Goal: Transaction & Acquisition: Purchase product/service

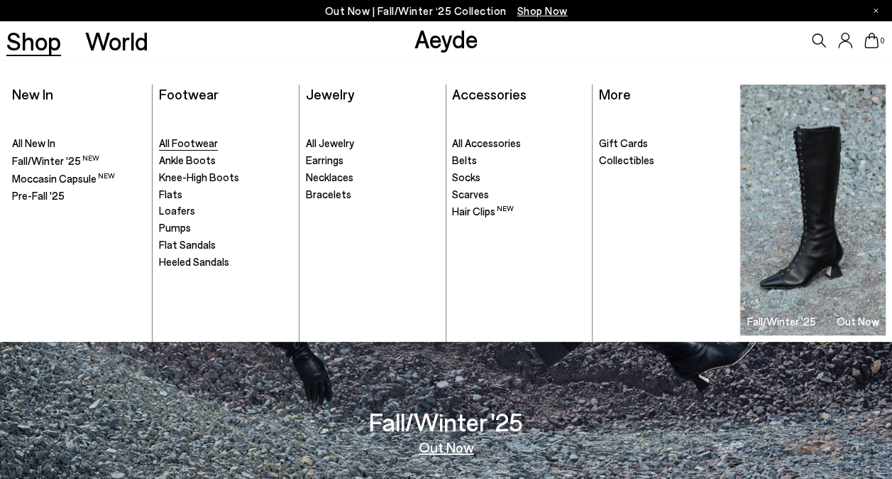
click at [170, 143] on span "All Footwear" at bounding box center [188, 142] width 59 height 13
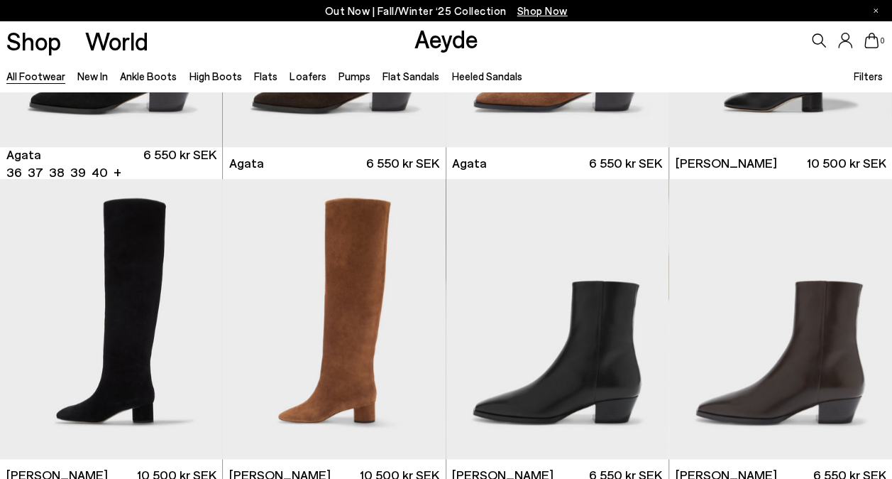
scroll to position [601, 0]
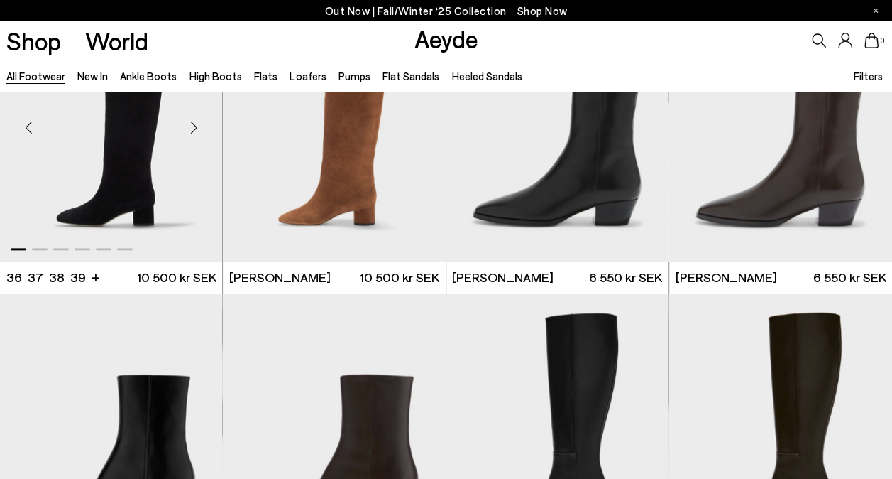
scroll to position [739, 0]
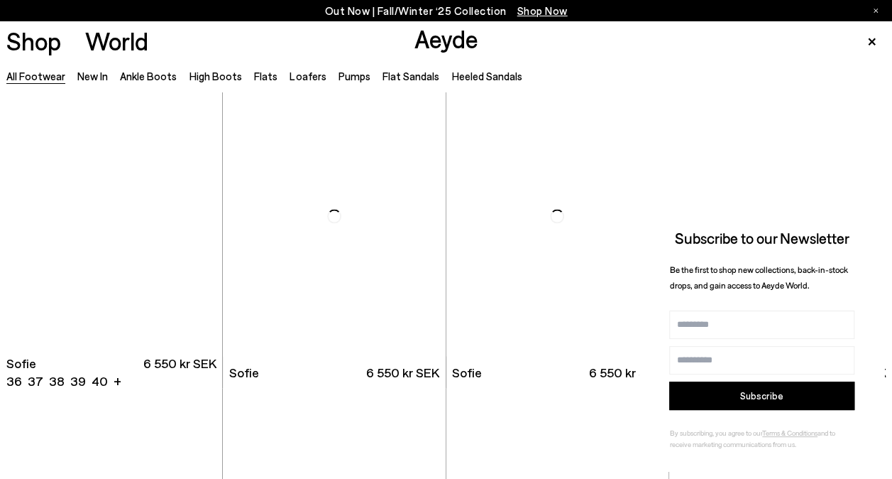
scroll to position [4230, 0]
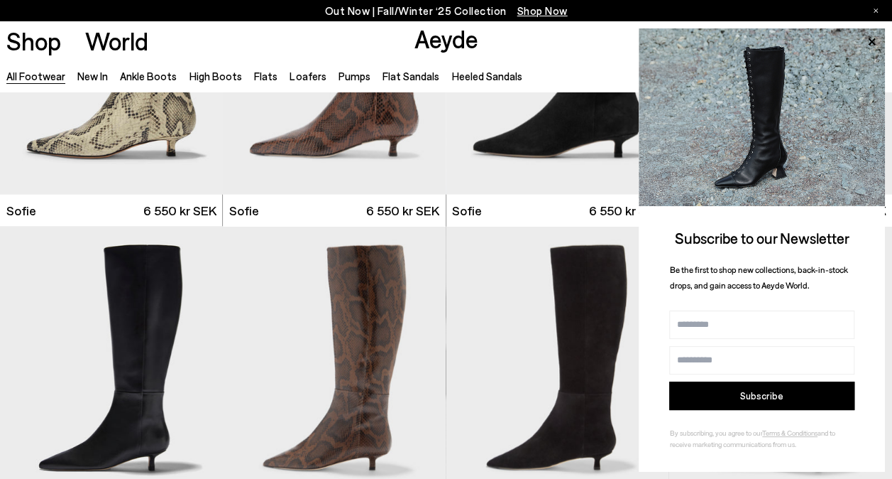
scroll to position [4445, 0]
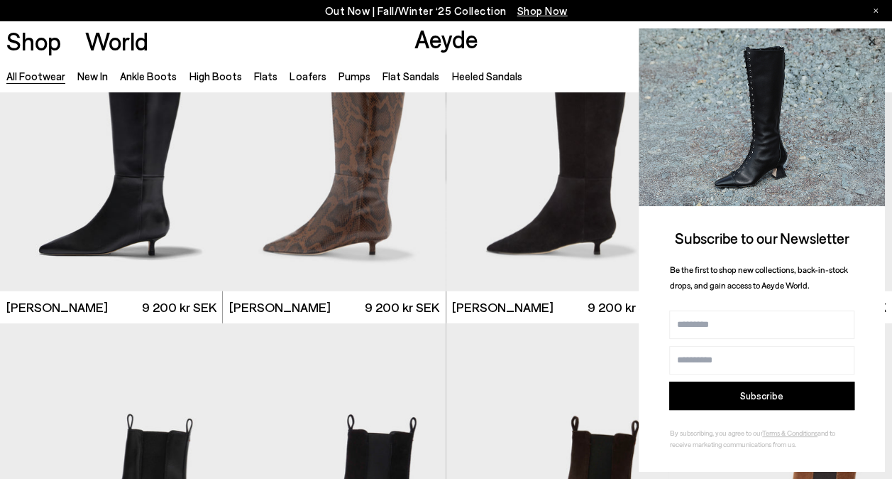
click at [868, 38] on icon at bounding box center [872, 42] width 18 height 18
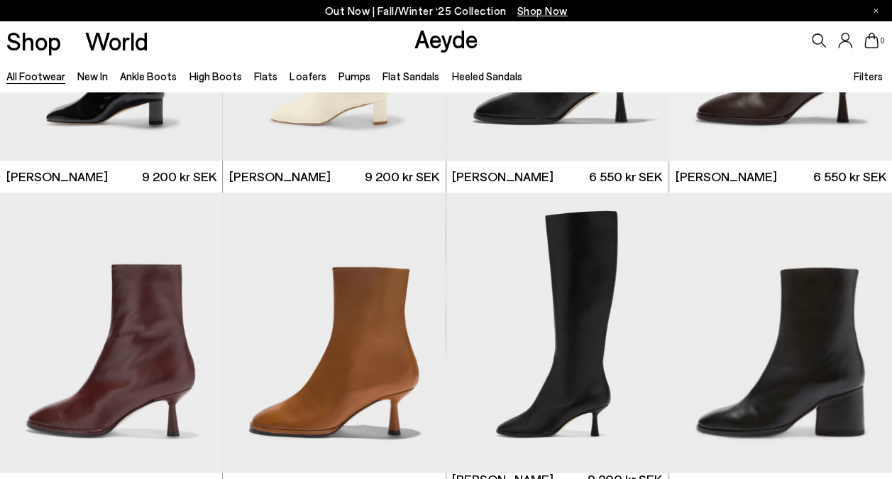
scroll to position [6134, 0]
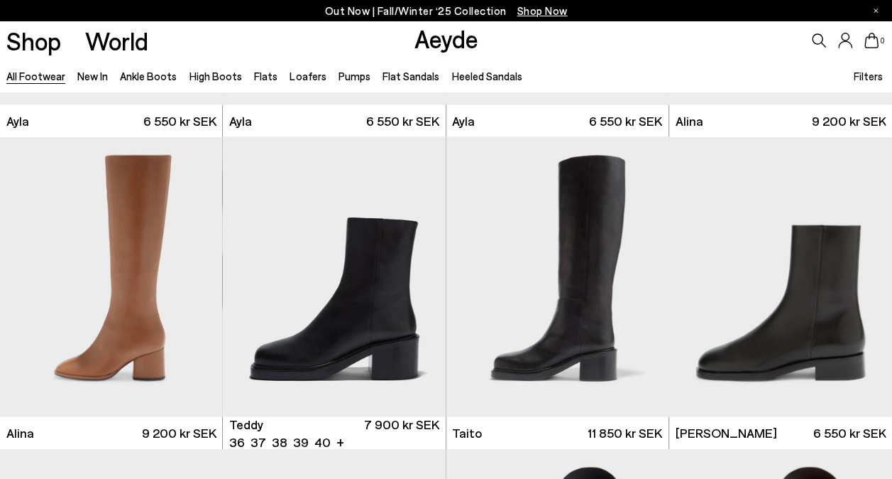
scroll to position [6795, 0]
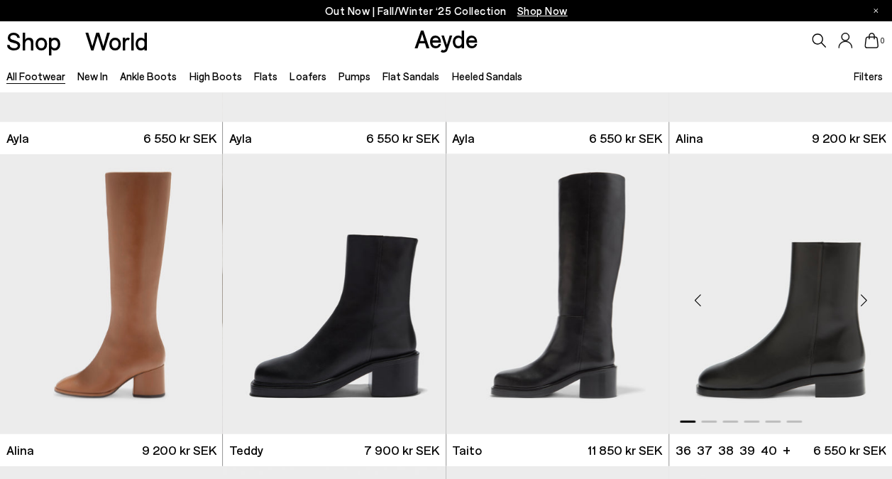
click at [756, 359] on img "1 / 6" at bounding box center [781, 294] width 223 height 280
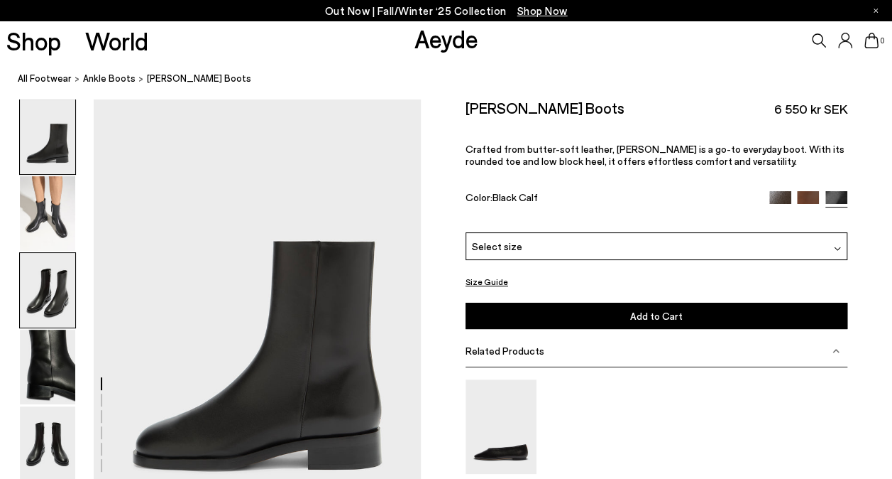
click at [48, 297] on img at bounding box center [47, 290] width 55 height 75
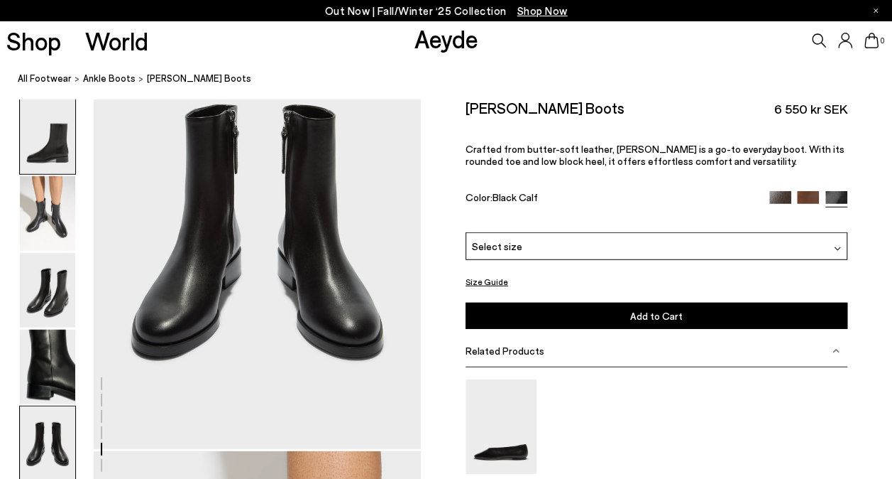
scroll to position [1847, 0]
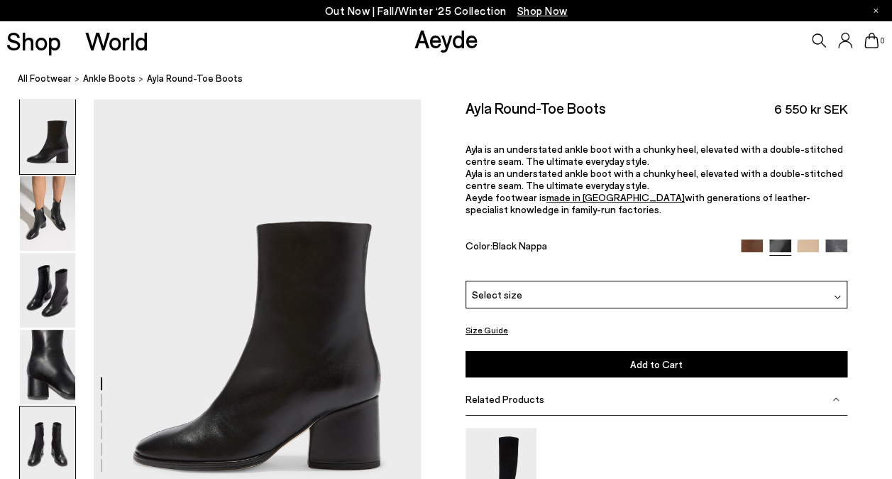
click at [45, 444] on img at bounding box center [47, 443] width 55 height 75
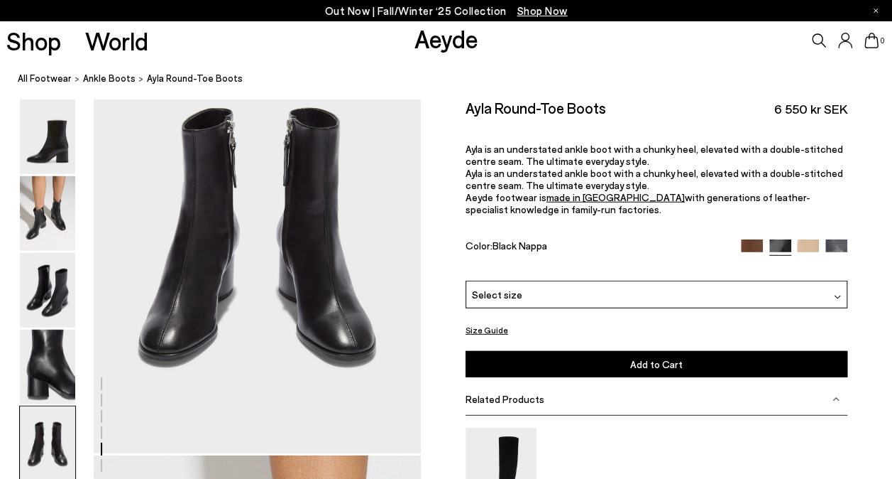
scroll to position [1837, 0]
click at [53, 140] on img at bounding box center [47, 136] width 55 height 75
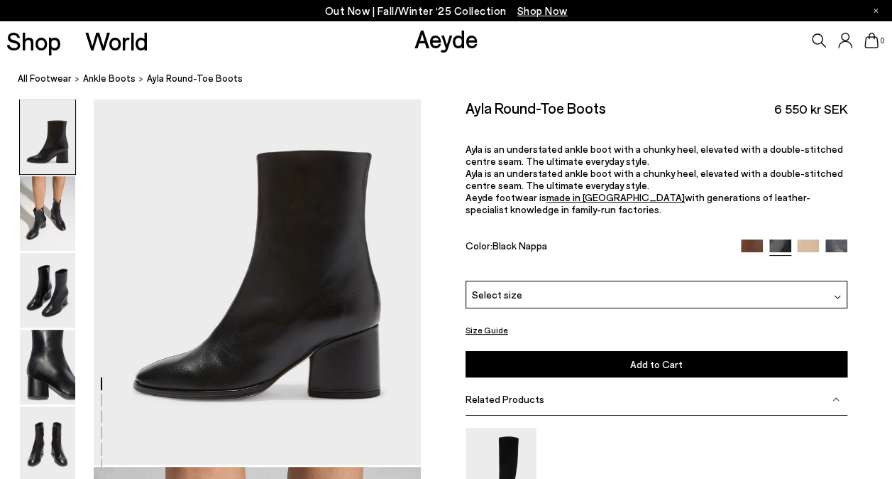
scroll to position [79, 0]
